Goal: Transaction & Acquisition: Purchase product/service

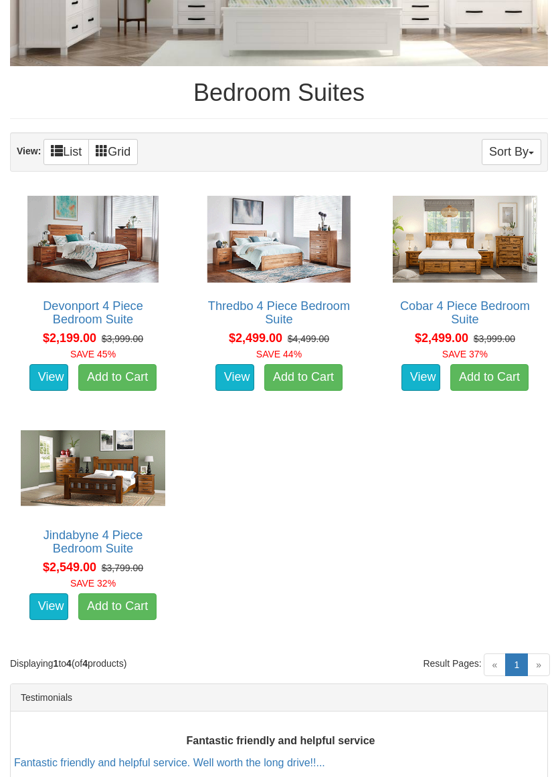
scroll to position [387, 0]
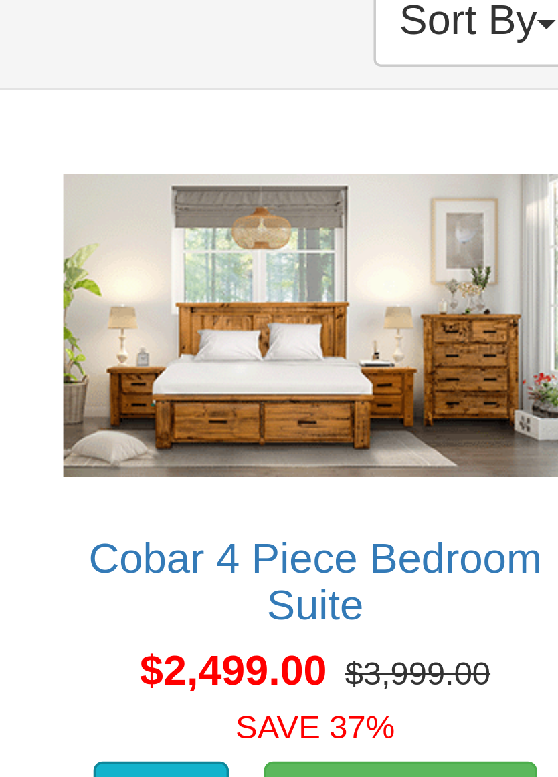
click at [389, 191] on img at bounding box center [464, 238] width 151 height 94
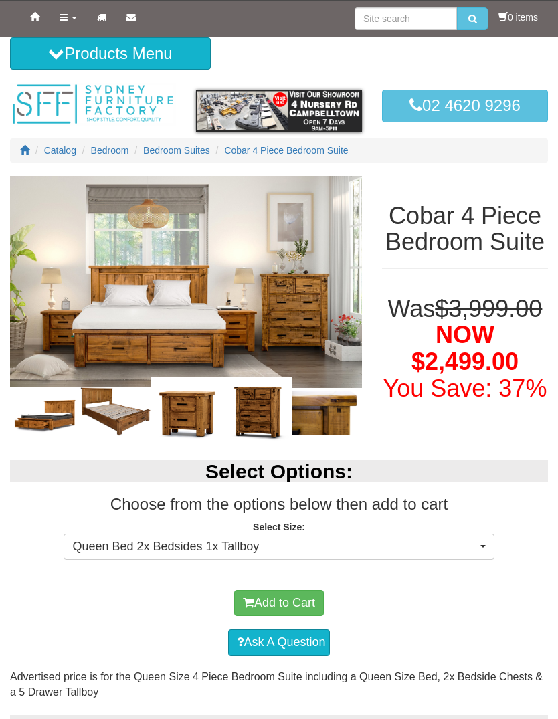
click at [126, 407] on img at bounding box center [115, 411] width 70 height 50
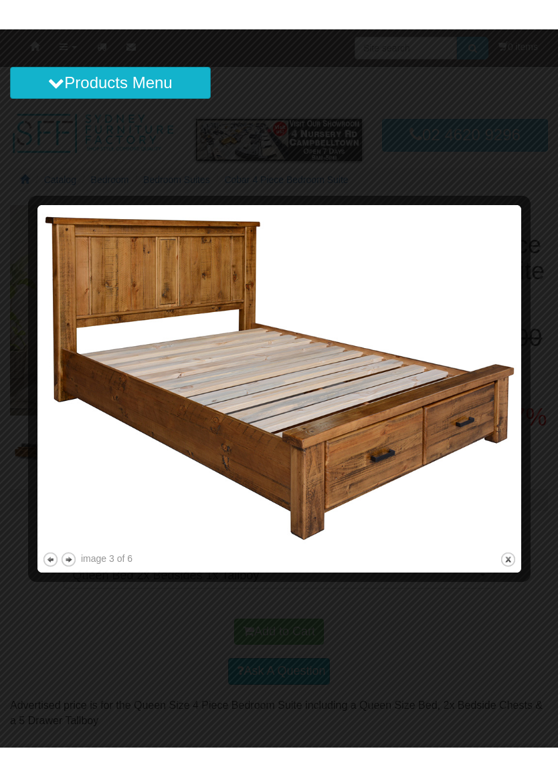
scroll to position [9, 0]
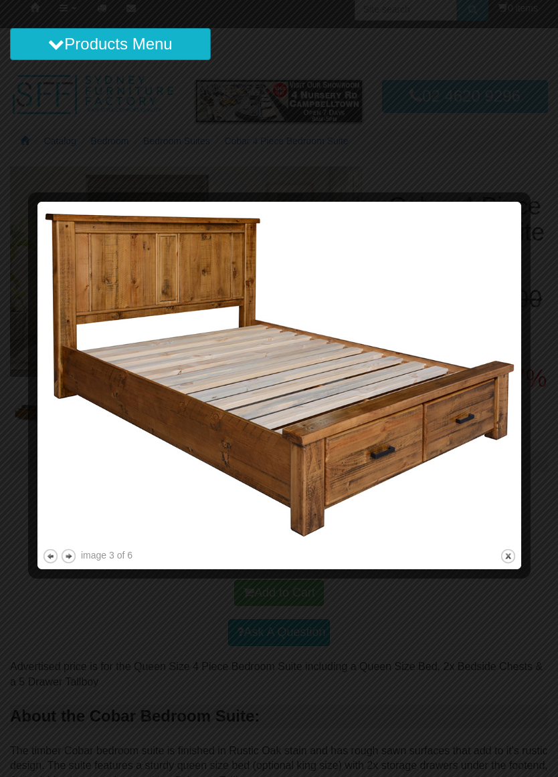
click at [74, 556] on button "next" at bounding box center [68, 556] width 17 height 17
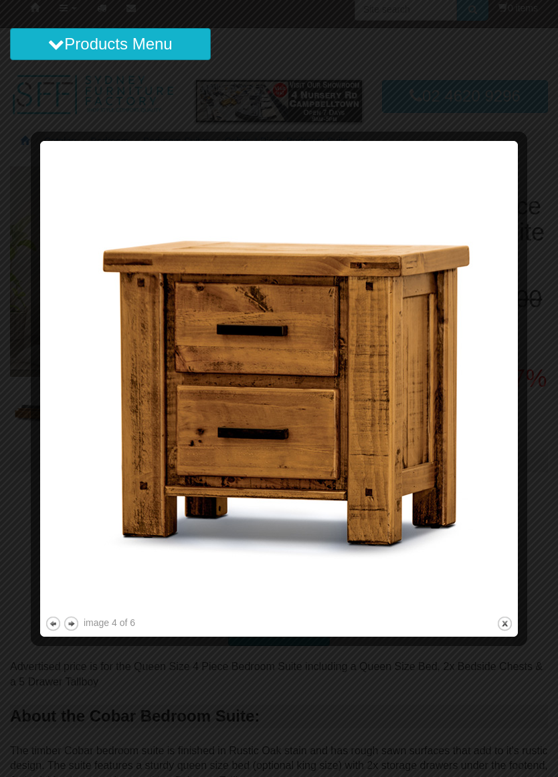
click at [76, 627] on button "next" at bounding box center [71, 624] width 17 height 17
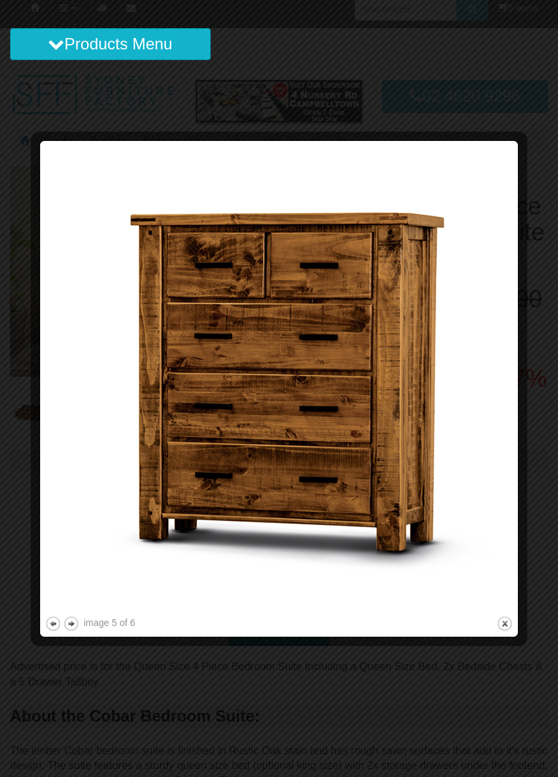
click at [74, 623] on button "next" at bounding box center [71, 624] width 17 height 17
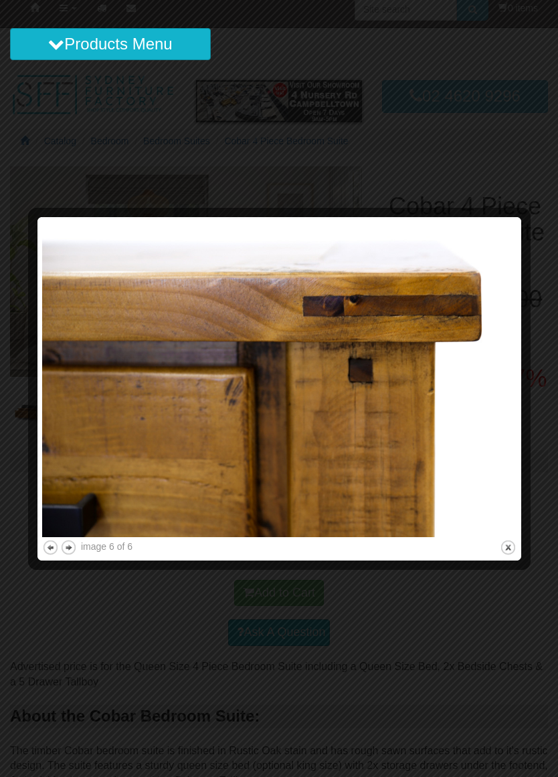
click at [505, 178] on div at bounding box center [279, 388] width 558 height 777
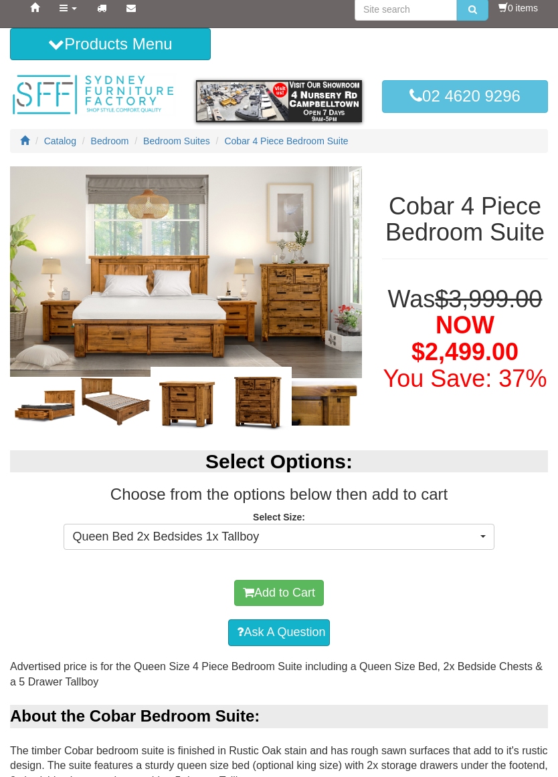
click at [53, 54] on button "Products Menu" at bounding box center [110, 44] width 201 height 32
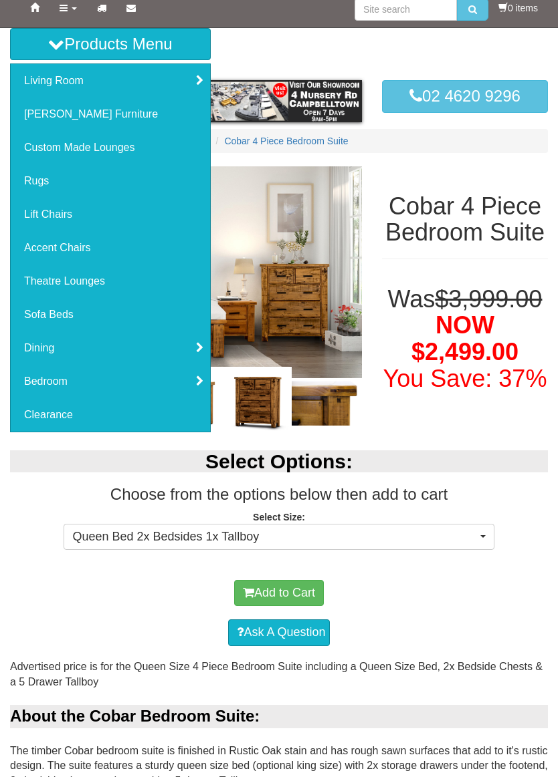
click at [64, 390] on link "Bedroom" at bounding box center [110, 381] width 199 height 33
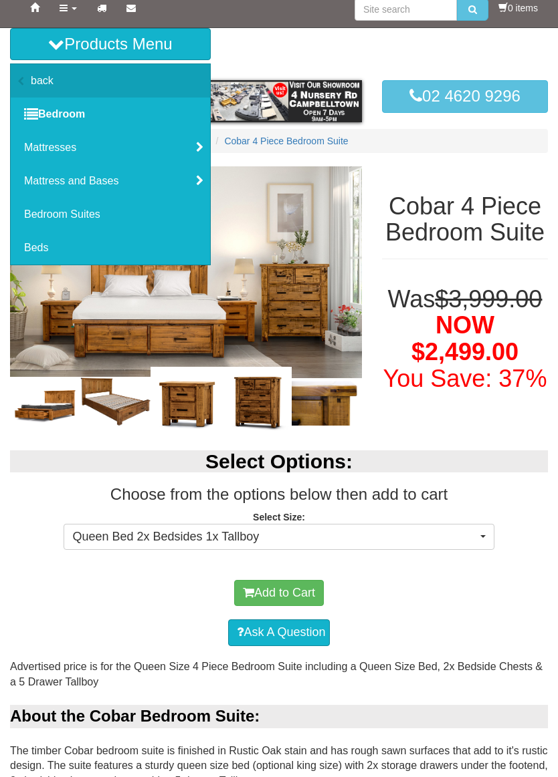
click at [52, 255] on link "Beds" at bounding box center [110, 247] width 199 height 33
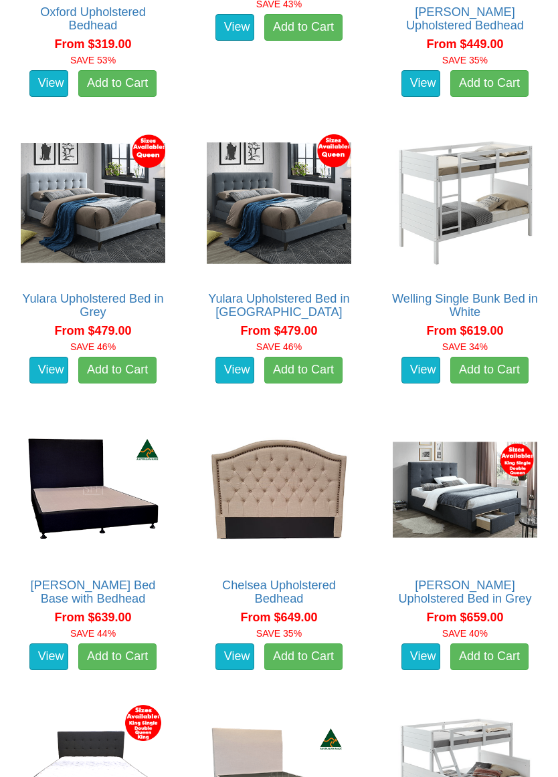
scroll to position [864, 0]
click at [484, 579] on link "Rhodes Upholstered Bed in Grey" at bounding box center [464, 592] width 133 height 27
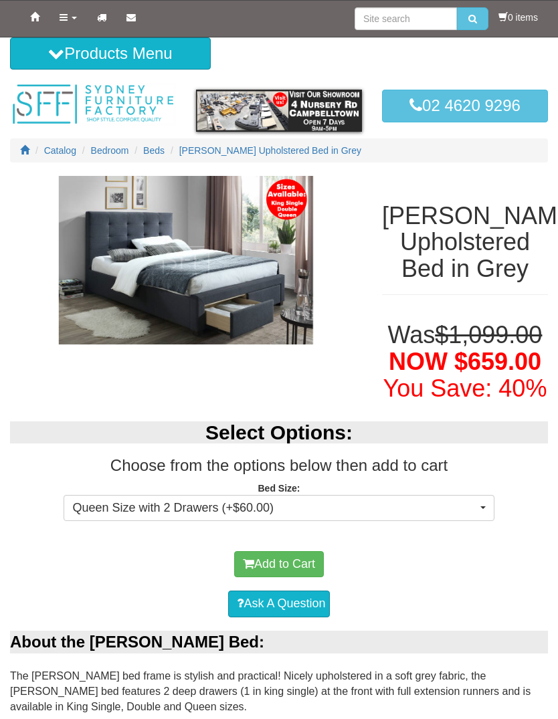
click at [219, 295] on img at bounding box center [186, 260] width 352 height 168
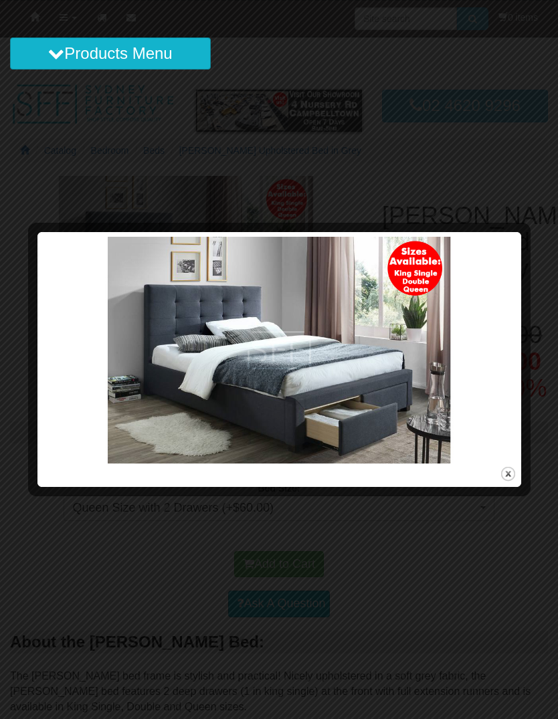
click at [514, 303] on img at bounding box center [279, 350] width 474 height 227
click at [140, 432] on img at bounding box center [279, 350] width 474 height 227
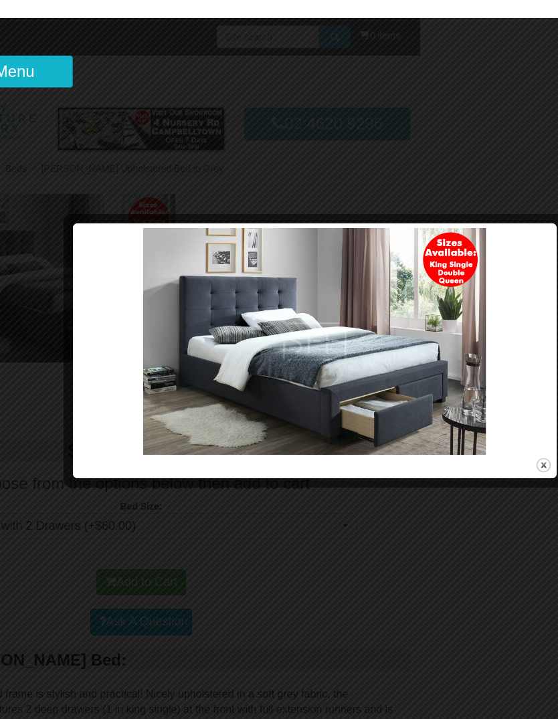
scroll to position [0, 146]
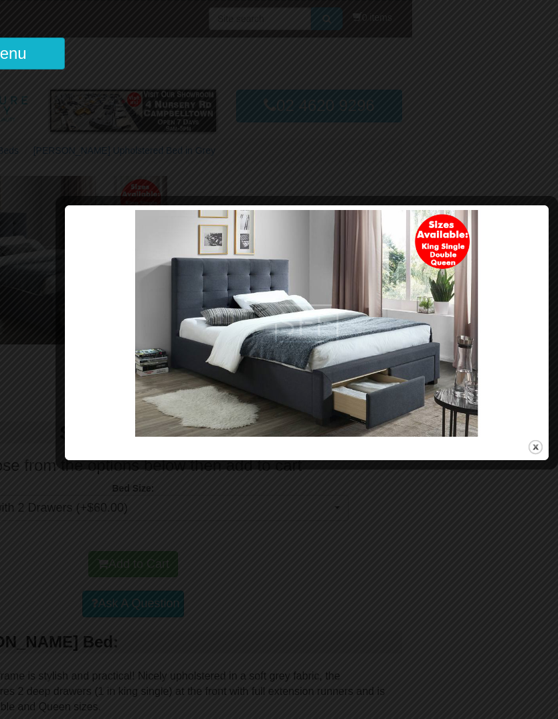
click at [541, 185] on div at bounding box center [279, 359] width 558 height 719
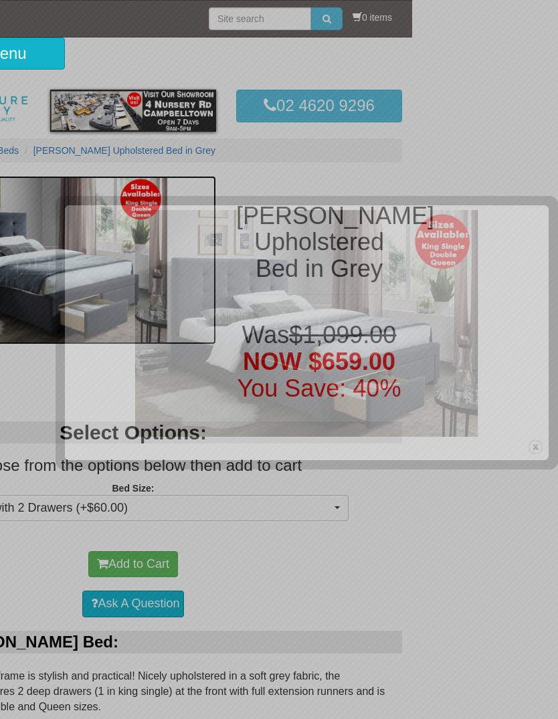
scroll to position [0, 0]
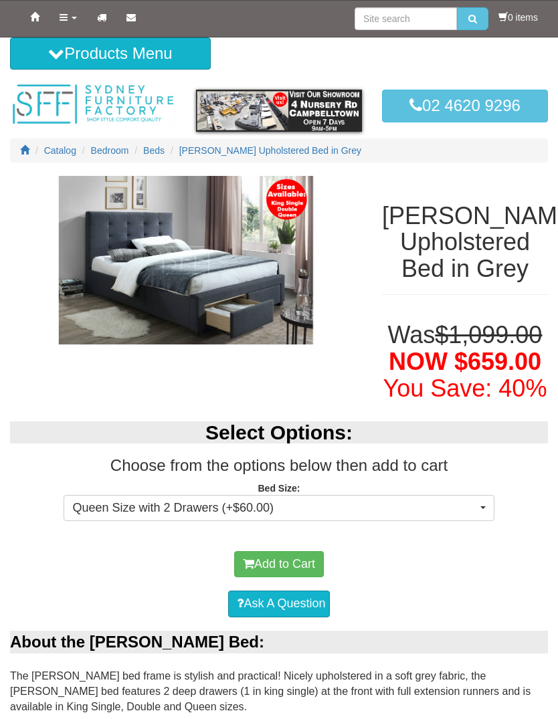
click at [392, 517] on span "Queen Size with 2 Drawers (+$60.00)" at bounding box center [274, 507] width 404 height 17
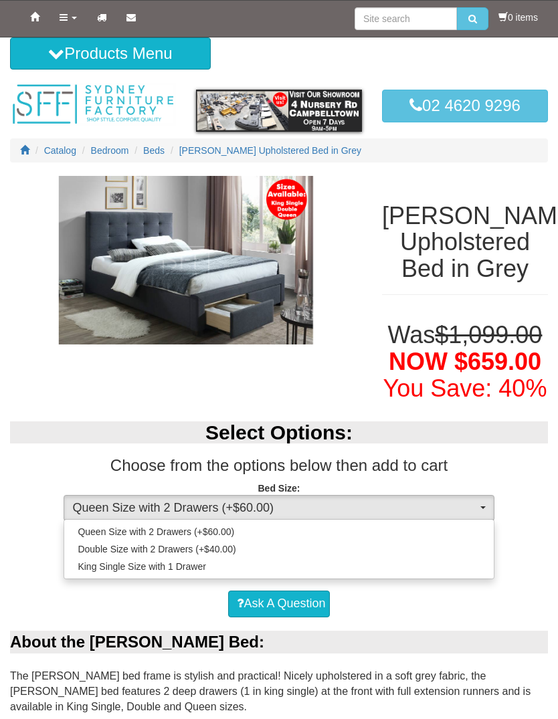
click at [418, 543] on div "Queen Size with 2 Drawers (+$60.00) Double Size with 2 Drawers (+$40.00) King S…" at bounding box center [279, 549] width 430 height 60
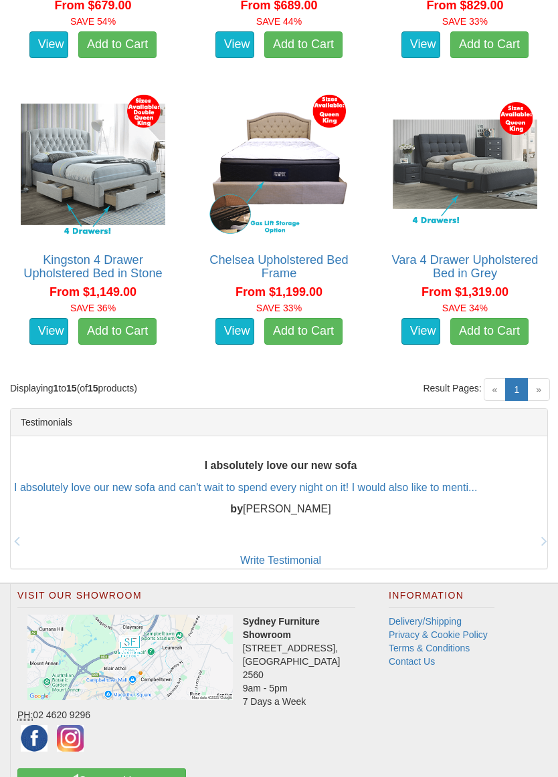
scroll to position [1764, 0]
click at [539, 378] on span "»" at bounding box center [538, 389] width 23 height 23
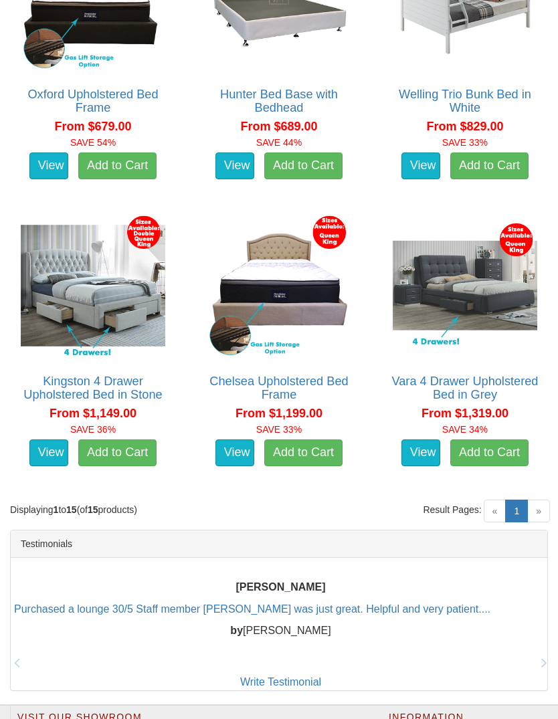
scroll to position [1642, 0]
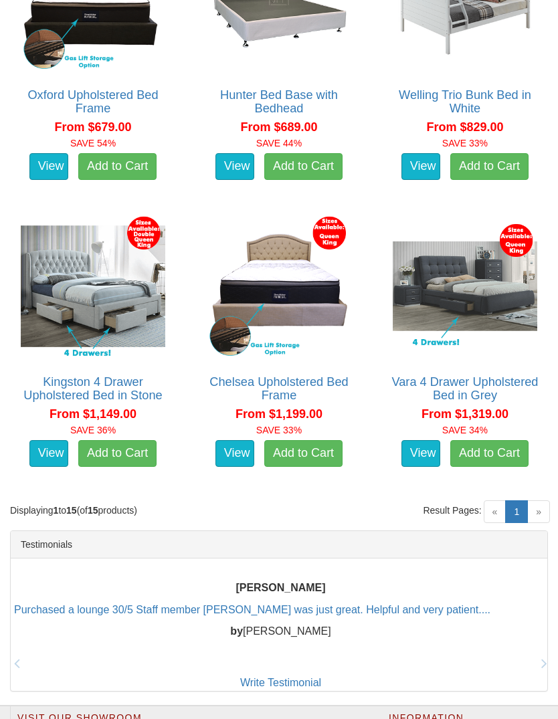
click at [100, 375] on link "Kingston 4 Drawer Upholstered Bed in Stone" at bounding box center [92, 388] width 138 height 27
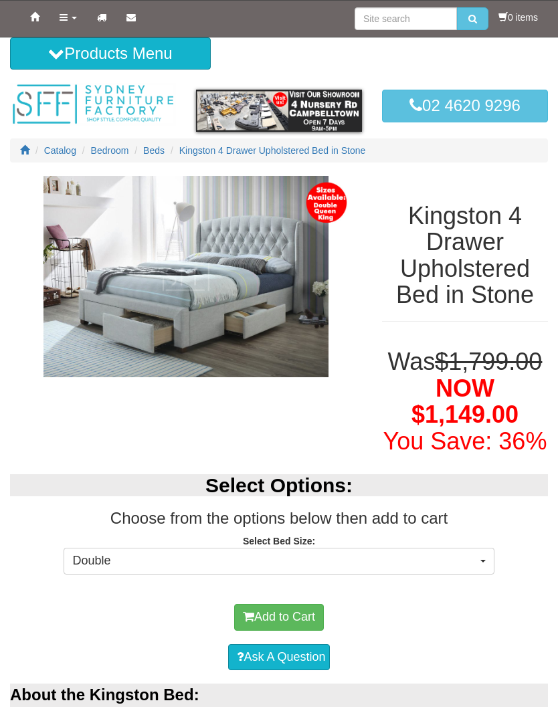
click at [263, 570] on span "Double" at bounding box center [274, 560] width 404 height 17
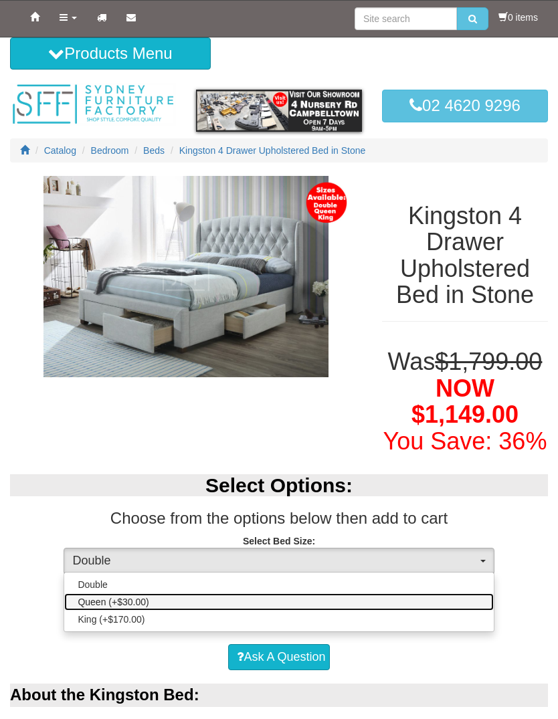
click at [160, 610] on link "Queen (+$30.00)" at bounding box center [278, 601] width 429 height 17
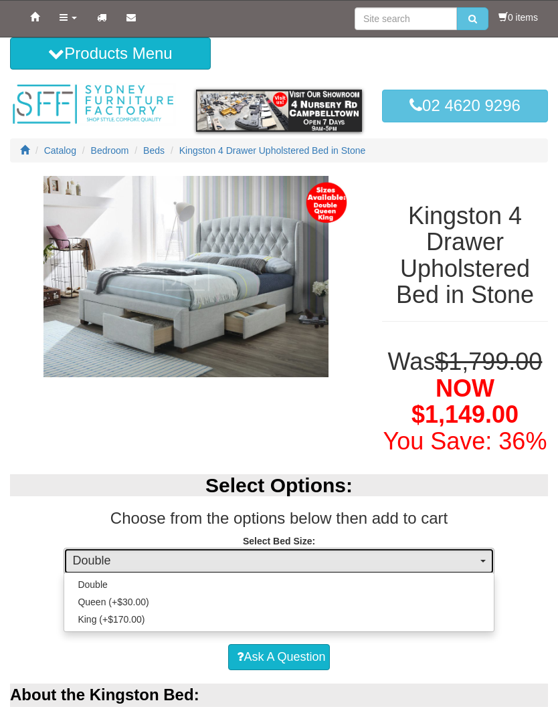
select select "1300"
